Goal: Information Seeking & Learning: Find specific fact

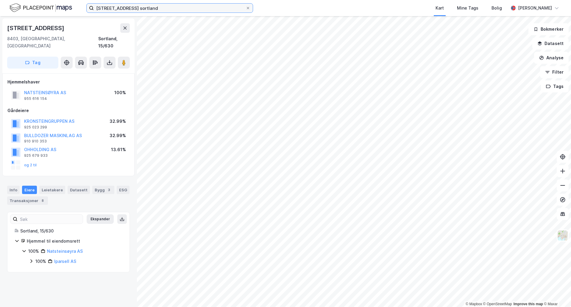
click at [156, 10] on input "[STREET_ADDRESS] sortland" at bounding box center [170, 8] width 152 height 9
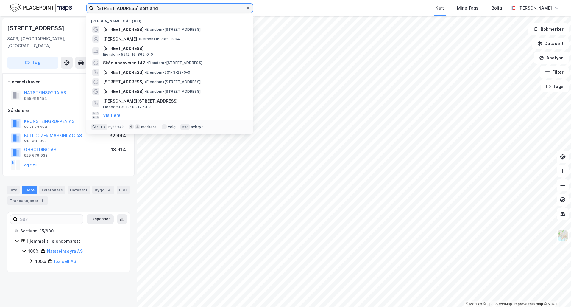
click at [156, 10] on input "[STREET_ADDRESS] sortland" at bounding box center [170, 8] width 152 height 9
paste input "atens Hus, [GEOGRAPHIC_DATA] (Stad)"
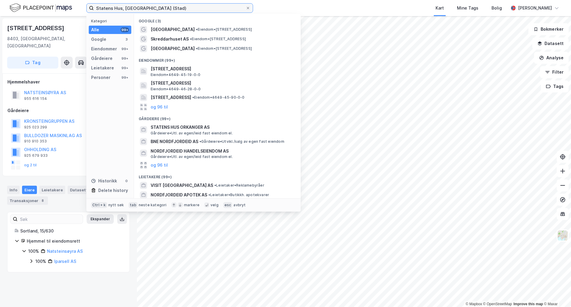
drag, startPoint x: 171, startPoint y: 7, endPoint x: 152, endPoint y: 10, distance: 19.8
click at [152, 10] on input "Statens Hus, [GEOGRAPHIC_DATA] (Stad)" at bounding box center [170, 8] width 152 height 9
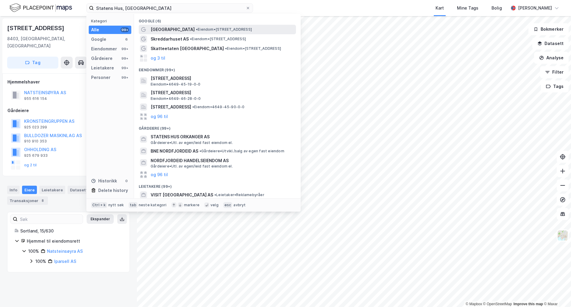
click at [212, 27] on div "[GEOGRAPHIC_DATA] • Eiendom • [STREET_ADDRESS]" at bounding box center [223, 29] width 144 height 7
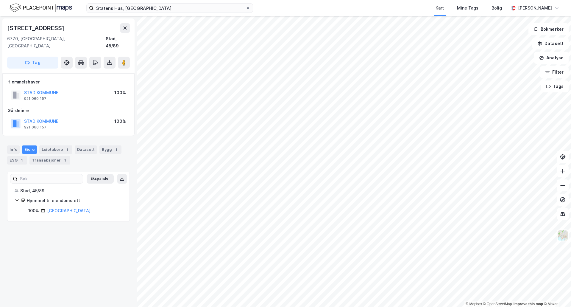
click at [16, 198] on icon at bounding box center [17, 200] width 5 height 5
click at [66, 215] on div "[STREET_ADDRESS], [GEOGRAPHIC_DATA], 45/89 Tag [GEOGRAPHIC_DATA] 921 060 157 10…" at bounding box center [68, 161] width 137 height 291
click at [181, 12] on input "Statens Hus, [GEOGRAPHIC_DATA]" at bounding box center [170, 8] width 152 height 9
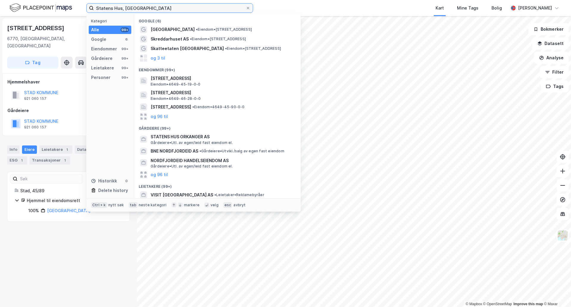
click at [181, 12] on input "Statens Hus, [GEOGRAPHIC_DATA]" at bounding box center [170, 8] width 152 height 9
paste input "[STREET_ADDRESS]"
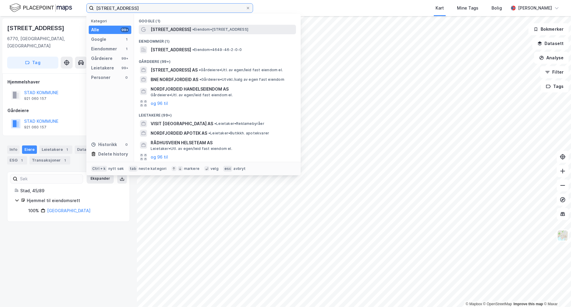
type input "[STREET_ADDRESS]"
click at [177, 28] on span "[STREET_ADDRESS]" at bounding box center [171, 29] width 41 height 7
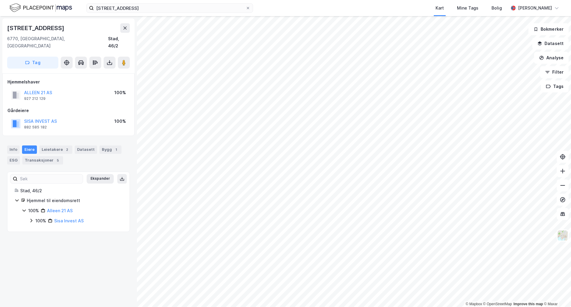
click at [29, 218] on icon at bounding box center [31, 220] width 5 height 5
click at [24, 208] on icon at bounding box center [24, 210] width 5 height 5
click at [125, 60] on image at bounding box center [124, 63] width 4 height 6
click at [12, 145] on div "Info" at bounding box center [13, 149] width 13 height 8
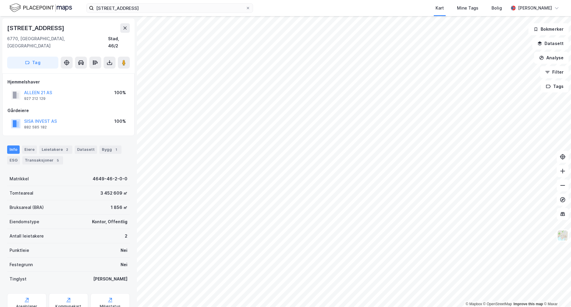
click at [44, 28] on div "[STREET_ADDRESS]" at bounding box center [36, 28] width 58 height 10
copy div "[STREET_ADDRESS]"
